Goal: Task Accomplishment & Management: Manage account settings

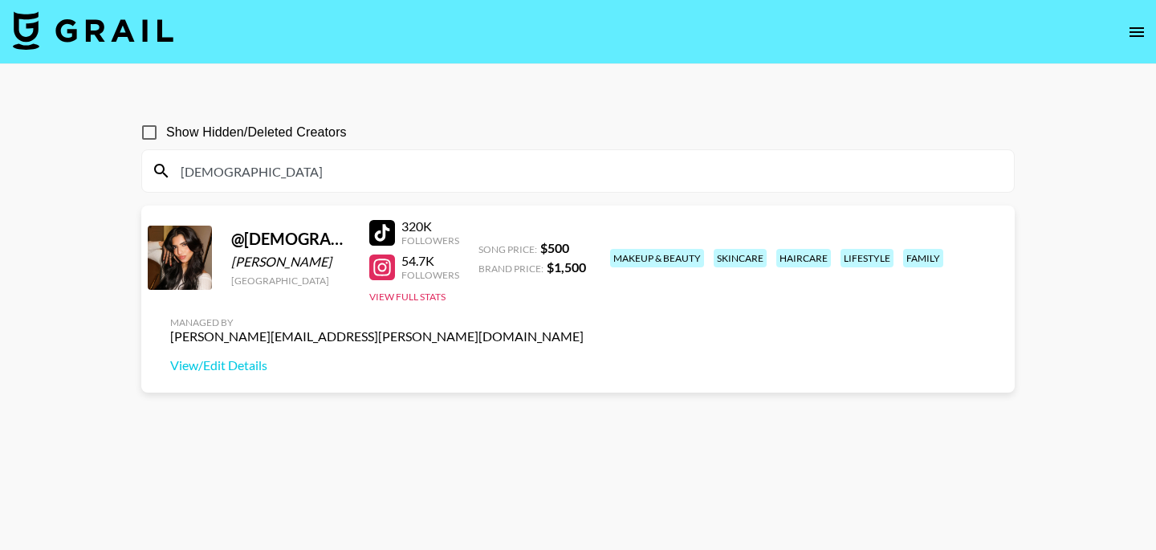
drag, startPoint x: 353, startPoint y: 167, endPoint x: 88, endPoint y: 161, distance: 264.9
click at [88, 161] on main "Show Hidden/Deleted Creators manihamalikkk @ manihamalikkk Maniha Malik United …" at bounding box center [578, 313] width 1156 height 498
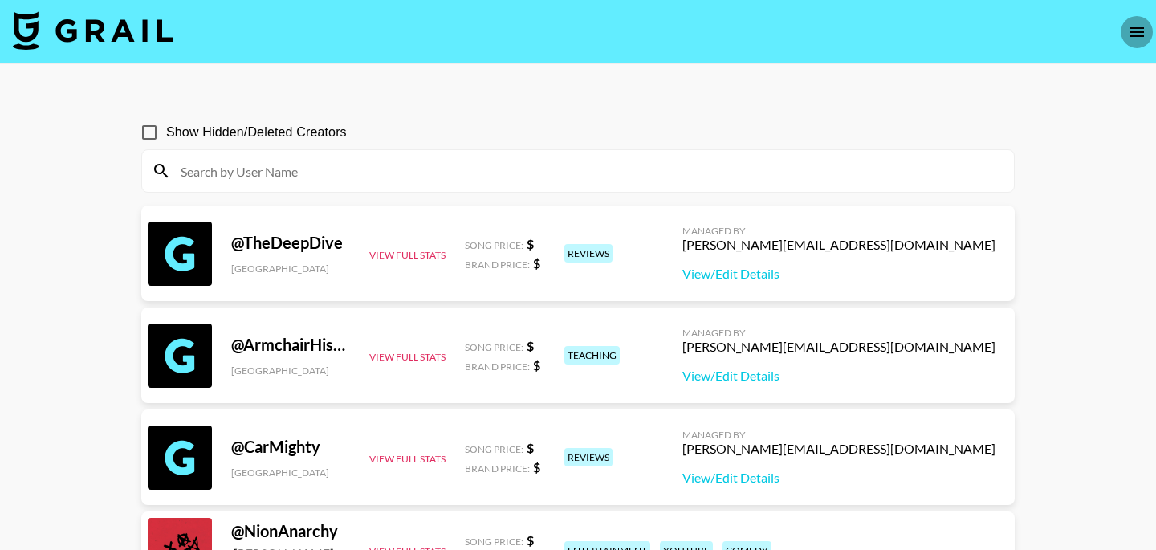
click at [1138, 35] on icon "open drawer" at bounding box center [1136, 32] width 14 height 10
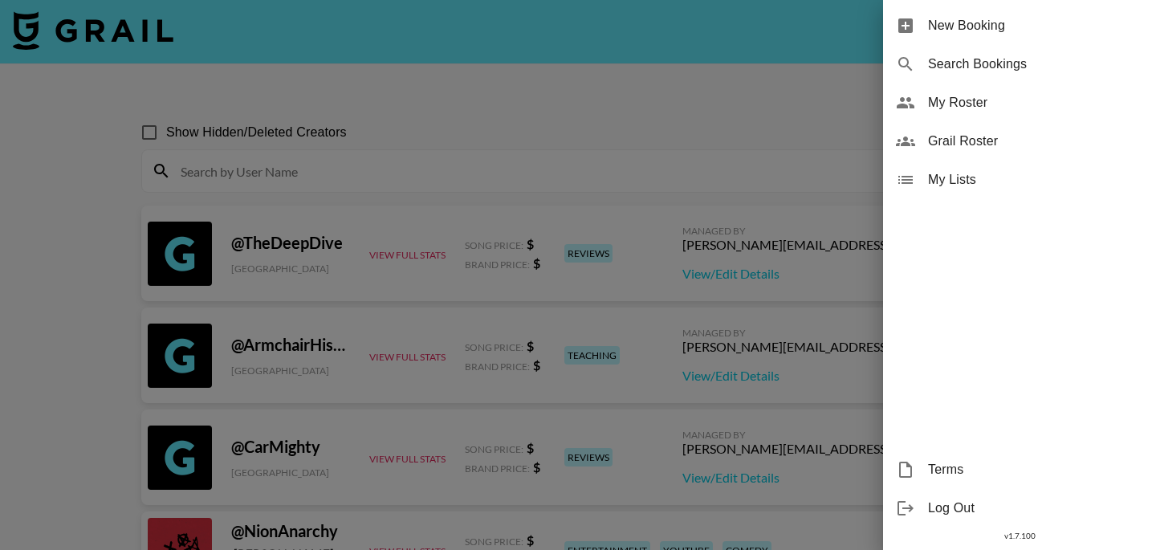
click at [976, 102] on span "My Roster" at bounding box center [1035, 102] width 215 height 19
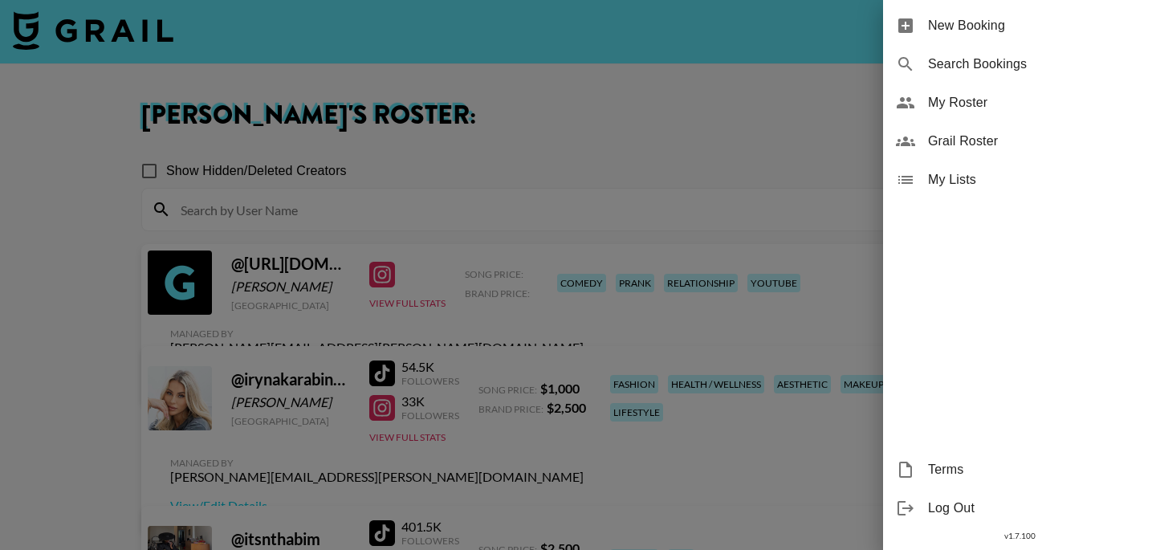
click at [444, 166] on div at bounding box center [578, 275] width 1156 height 550
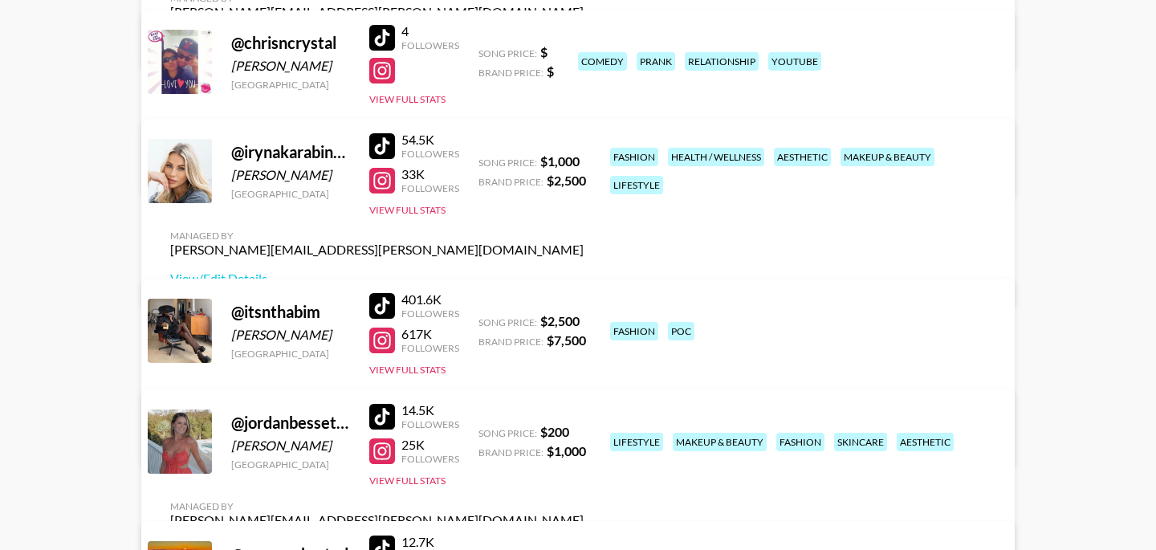
scroll to position [405, 0]
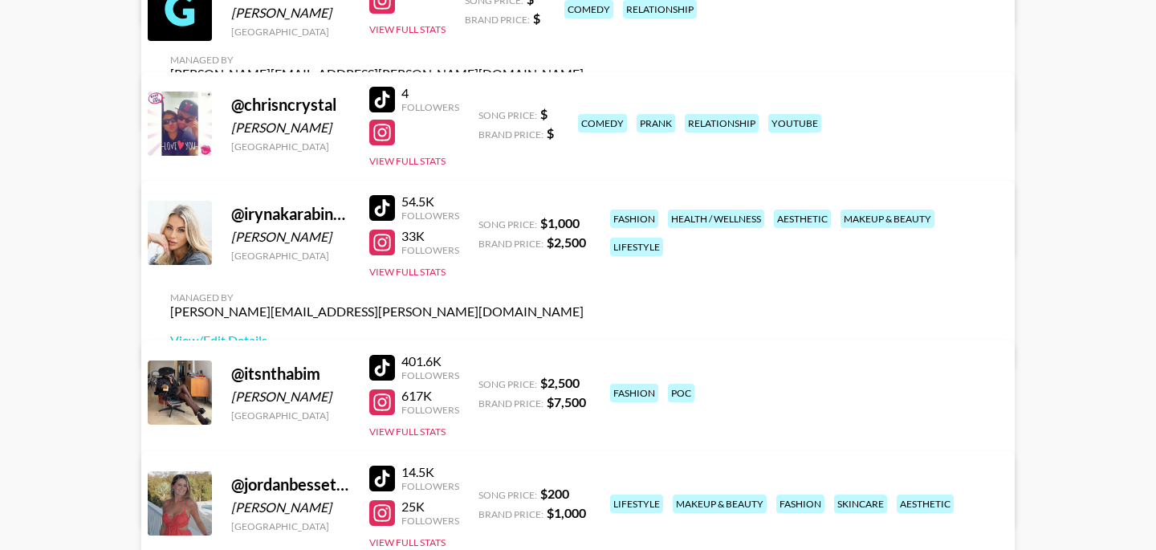
click at [583, 222] on link "View/Edit Details" at bounding box center [376, 230] width 413 height 16
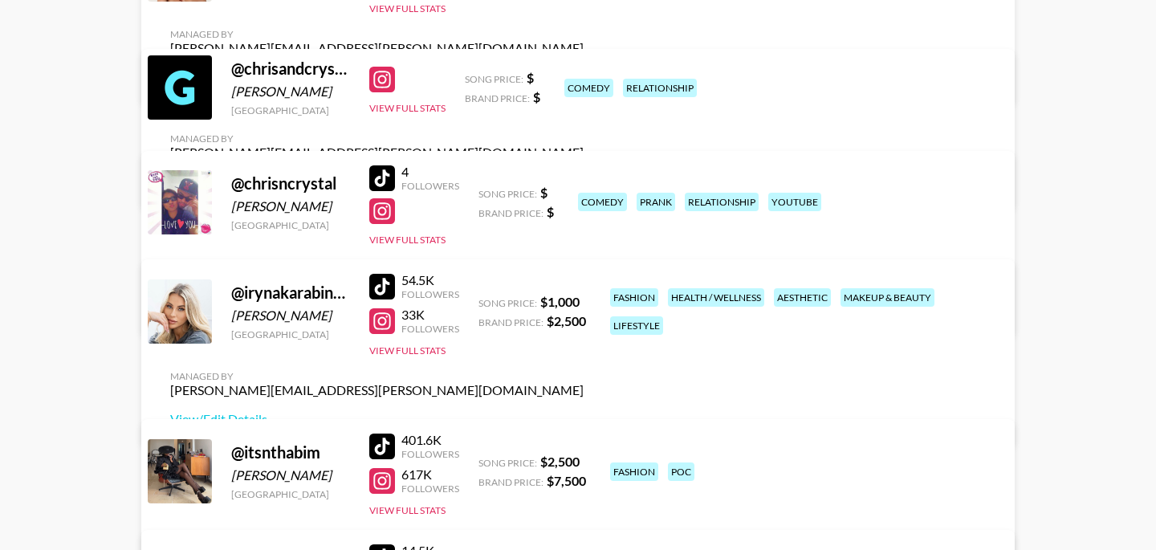
scroll to position [326, 0]
click at [583, 174] on link "View/Edit Details" at bounding box center [376, 182] width 413 height 16
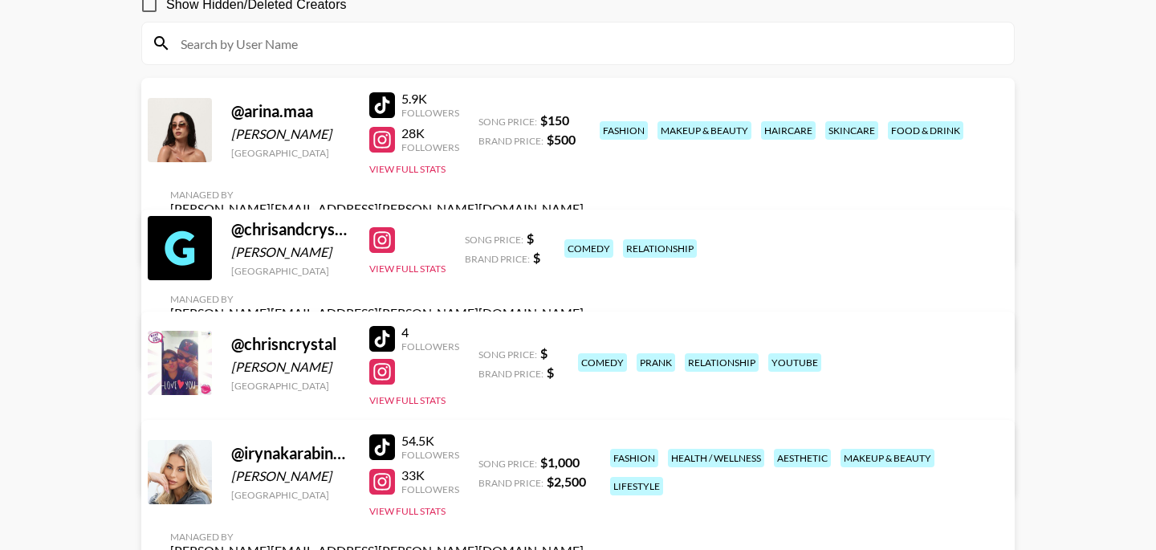
scroll to position [152, 0]
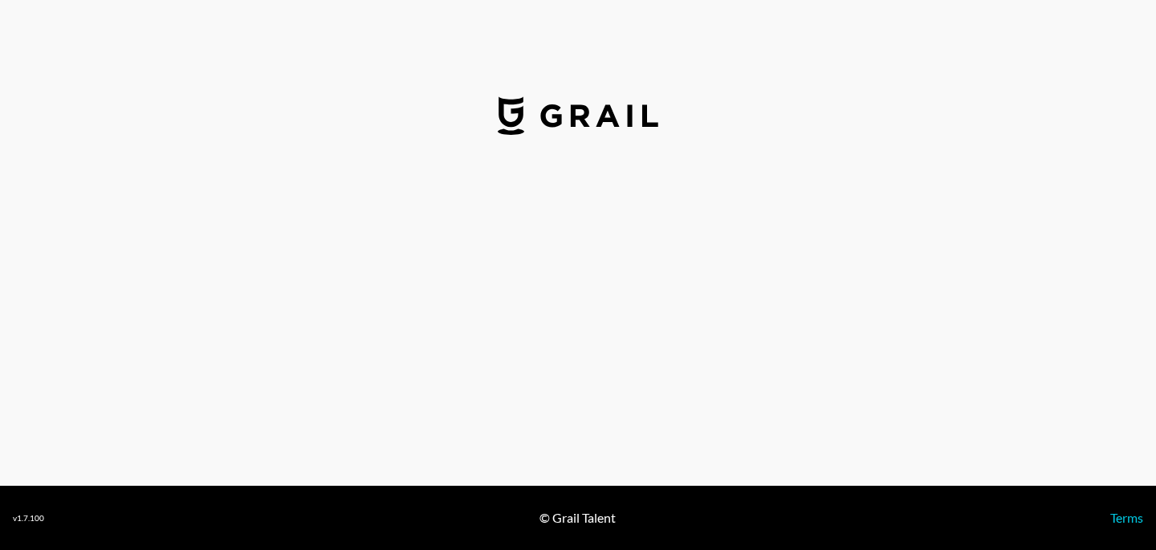
select select "USD"
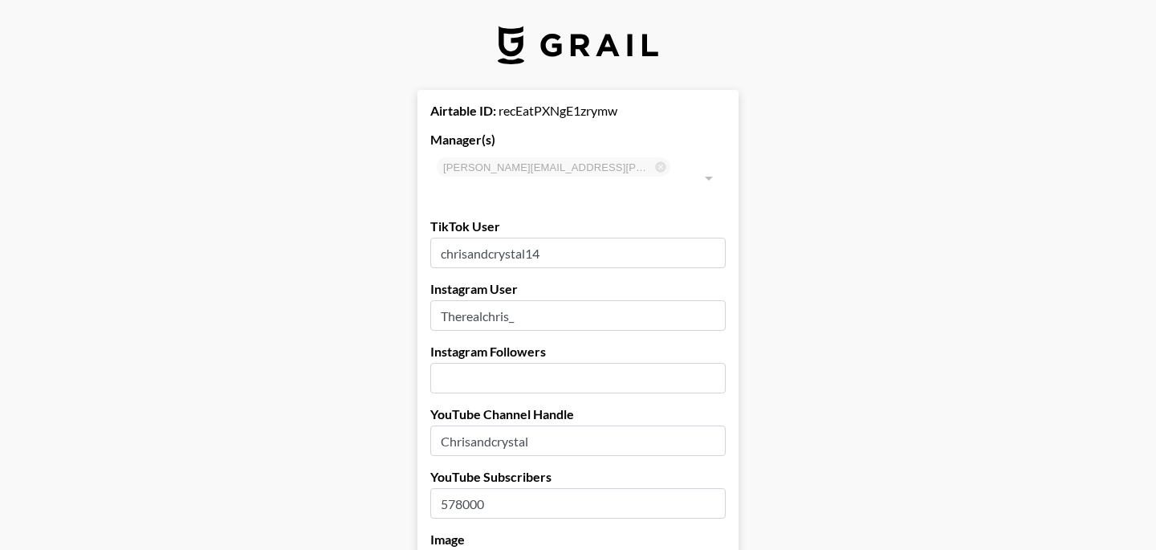
drag, startPoint x: 608, startPoint y: 238, endPoint x: 617, endPoint y: 244, distance: 11.6
click at [617, 244] on input "chrisandcrystal14" at bounding box center [577, 253] width 295 height 30
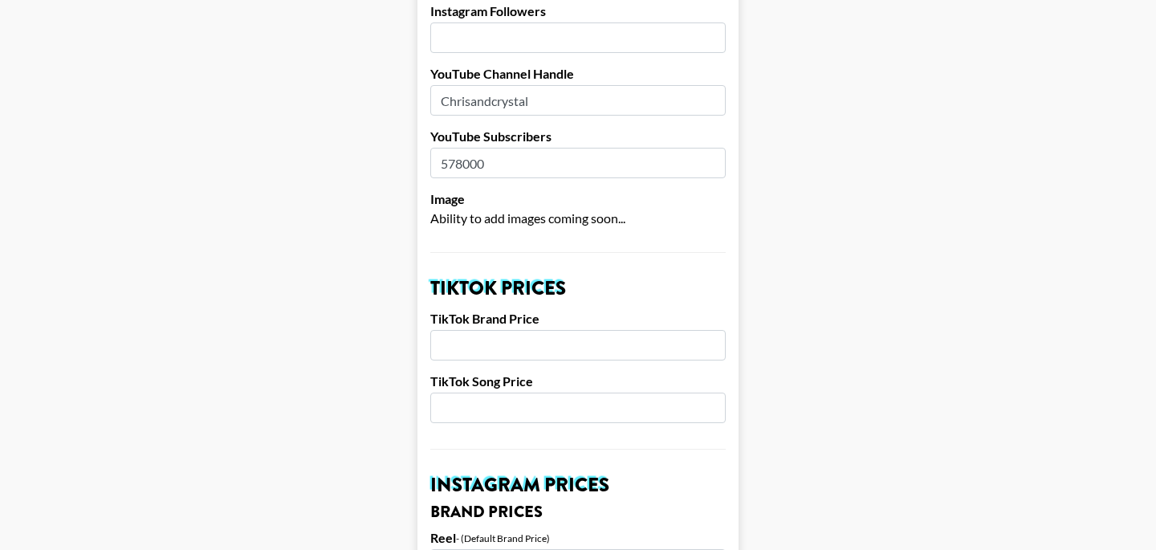
scroll to position [367, 0]
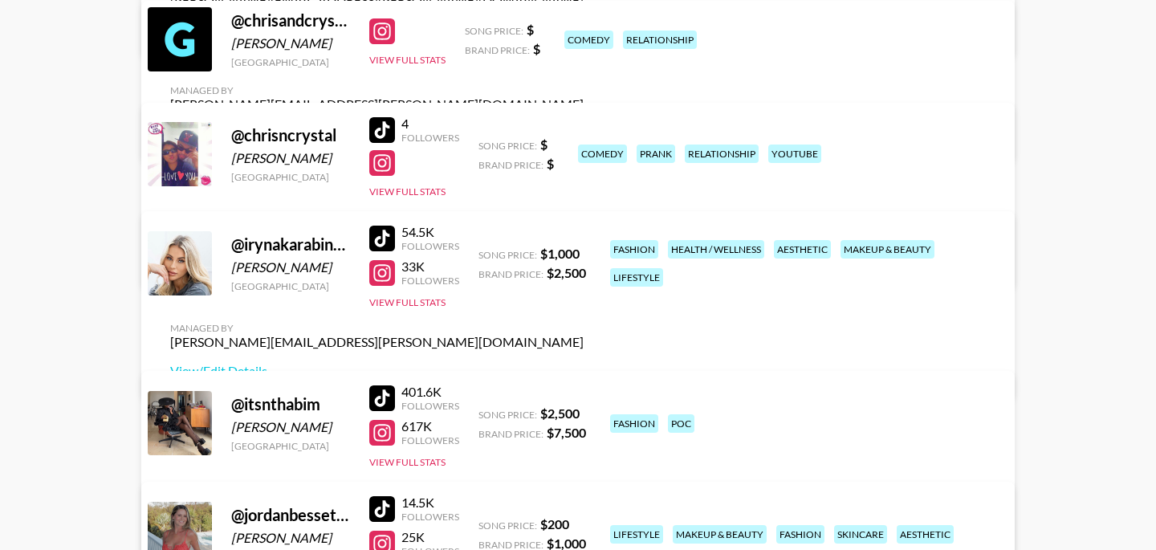
scroll to position [360, 0]
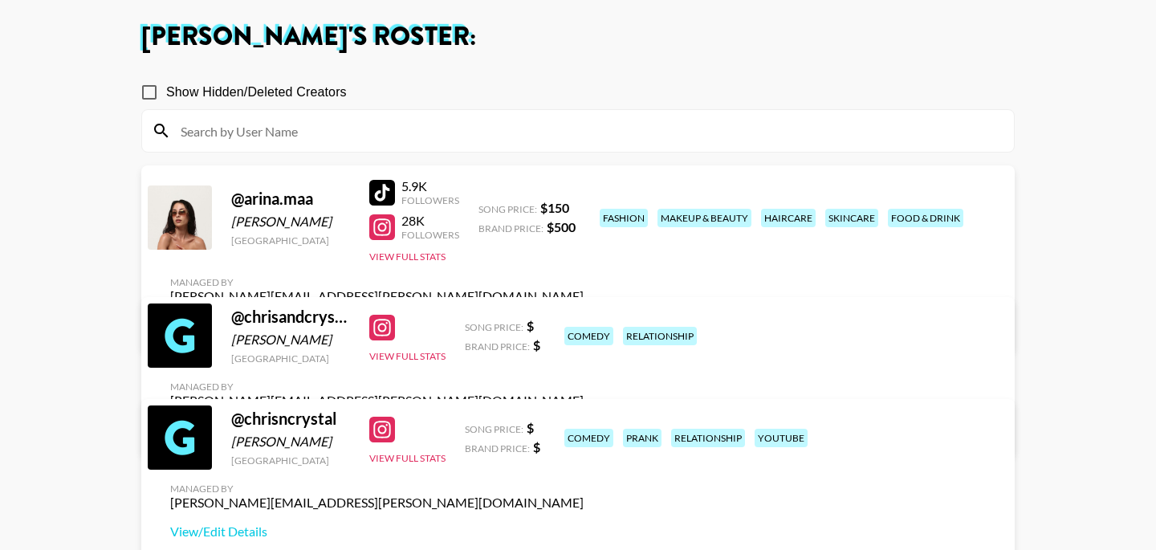
scroll to position [260, 0]
